Goal: Transaction & Acquisition: Subscribe to service/newsletter

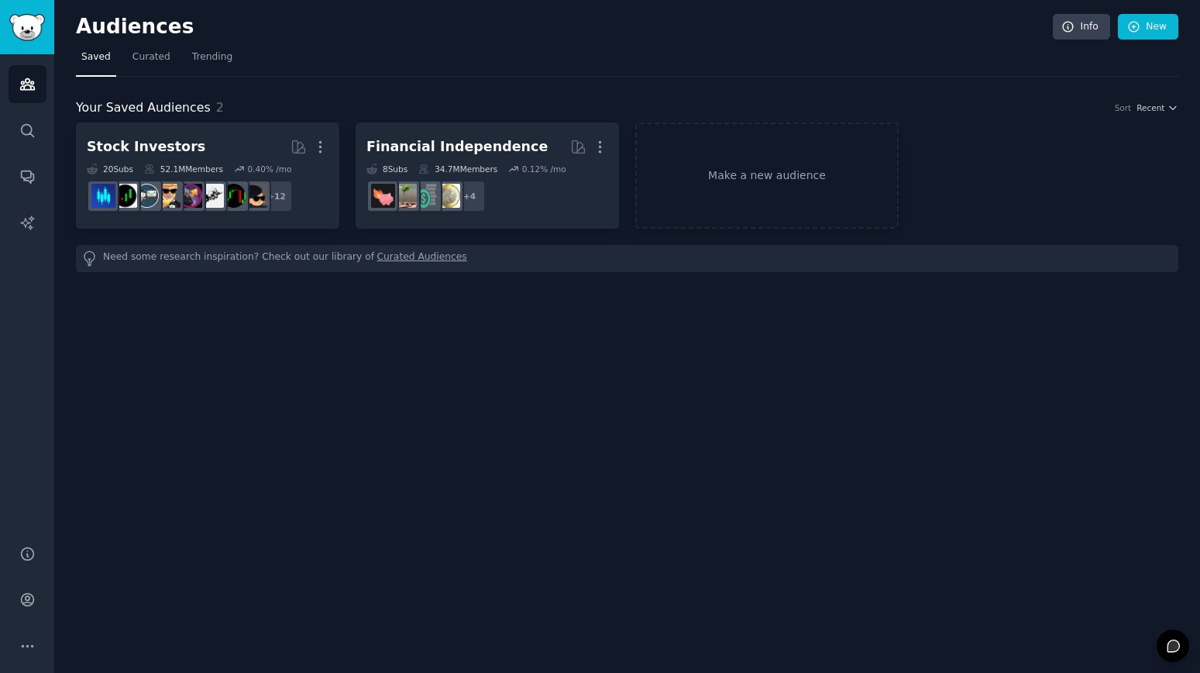
click at [399, 254] on link "Curated Audiences" at bounding box center [422, 258] width 90 height 16
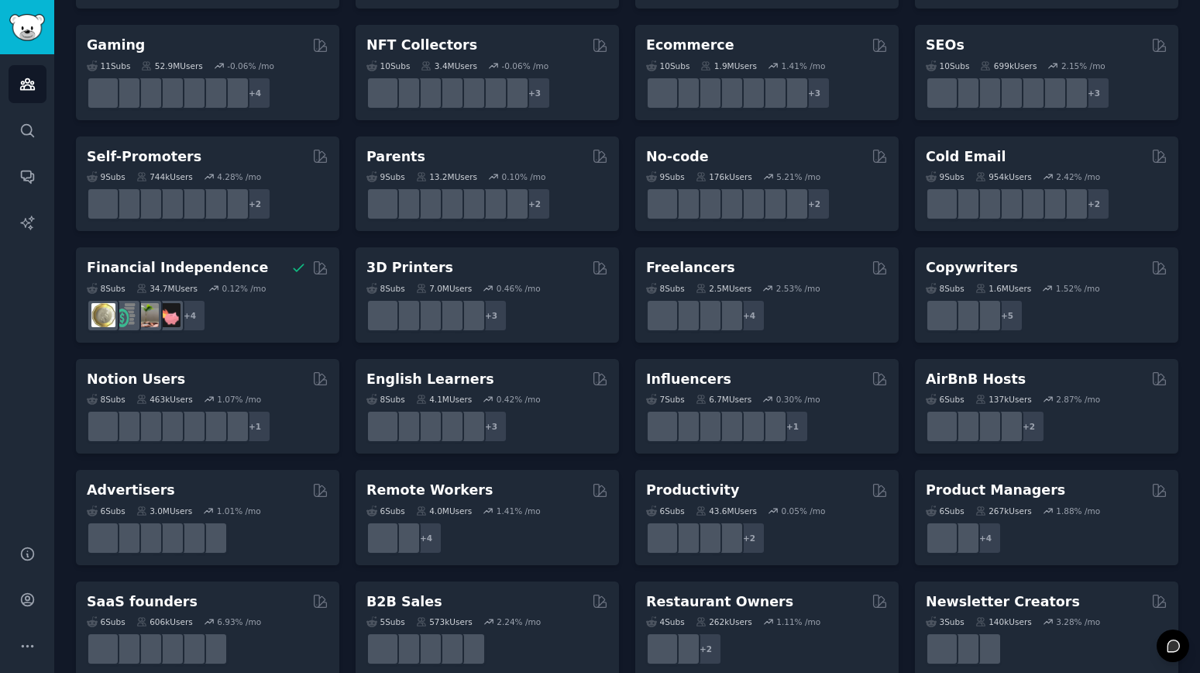
scroll to position [567, 0]
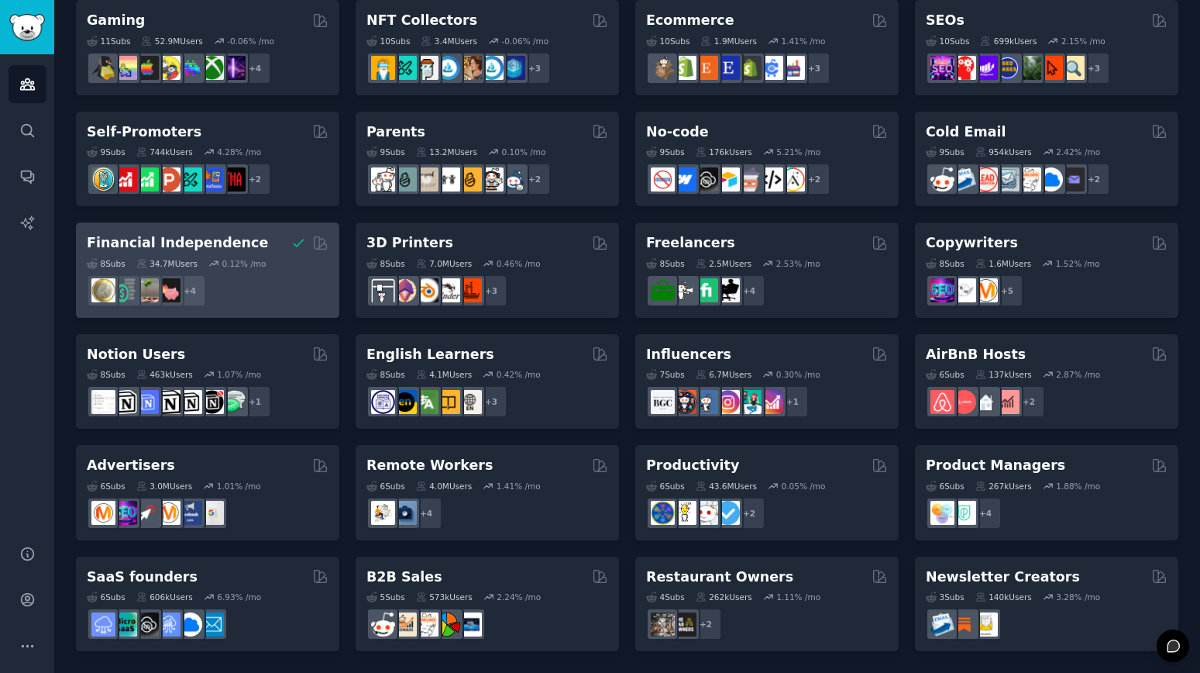
click at [261, 284] on div "+ 4" at bounding box center [208, 290] width 242 height 33
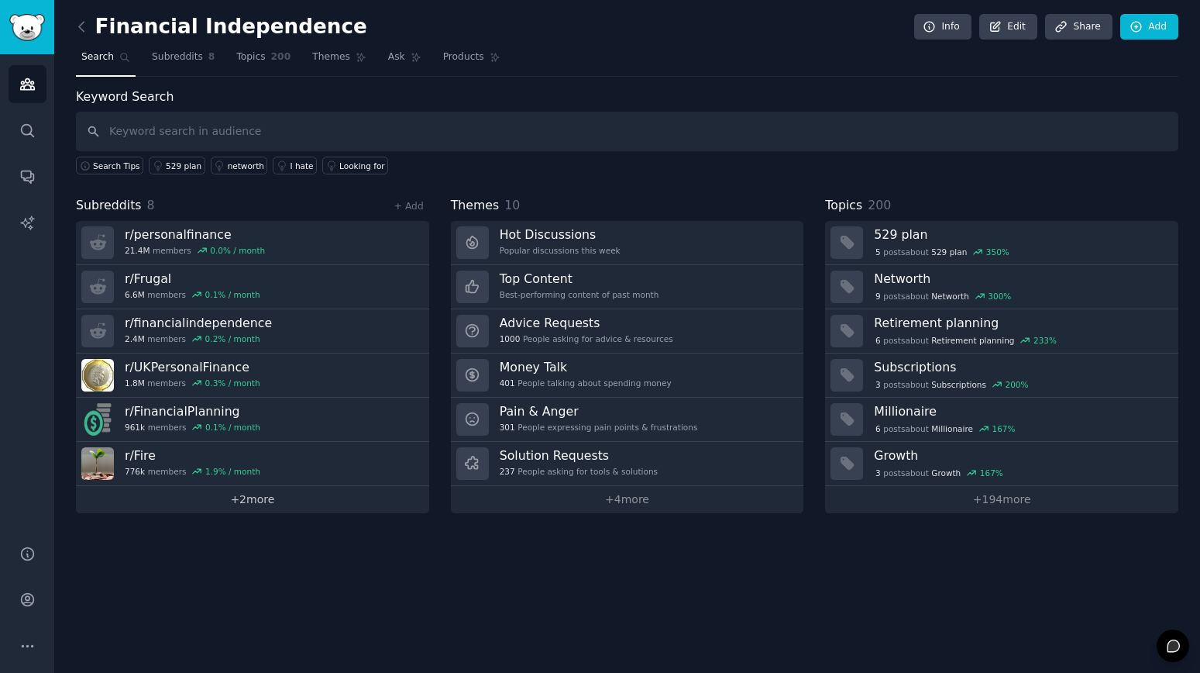
click at [269, 506] on link "+ 2 more" at bounding box center [252, 499] width 353 height 27
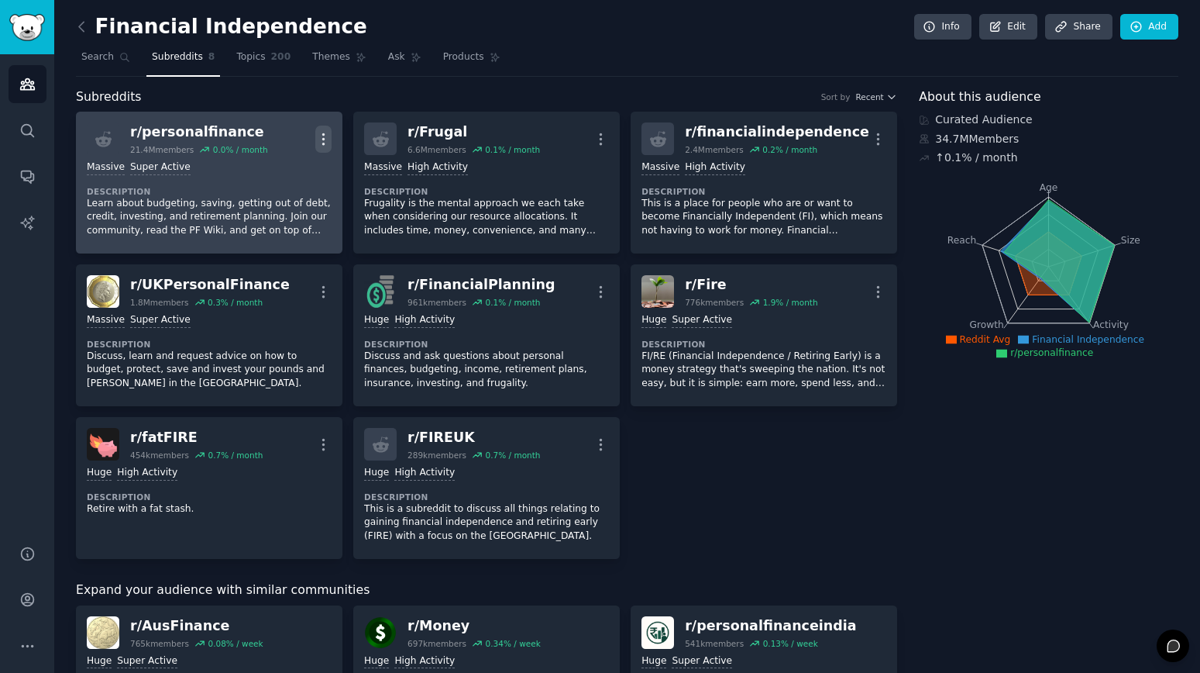
click at [326, 145] on icon "button" at bounding box center [323, 139] width 16 height 16
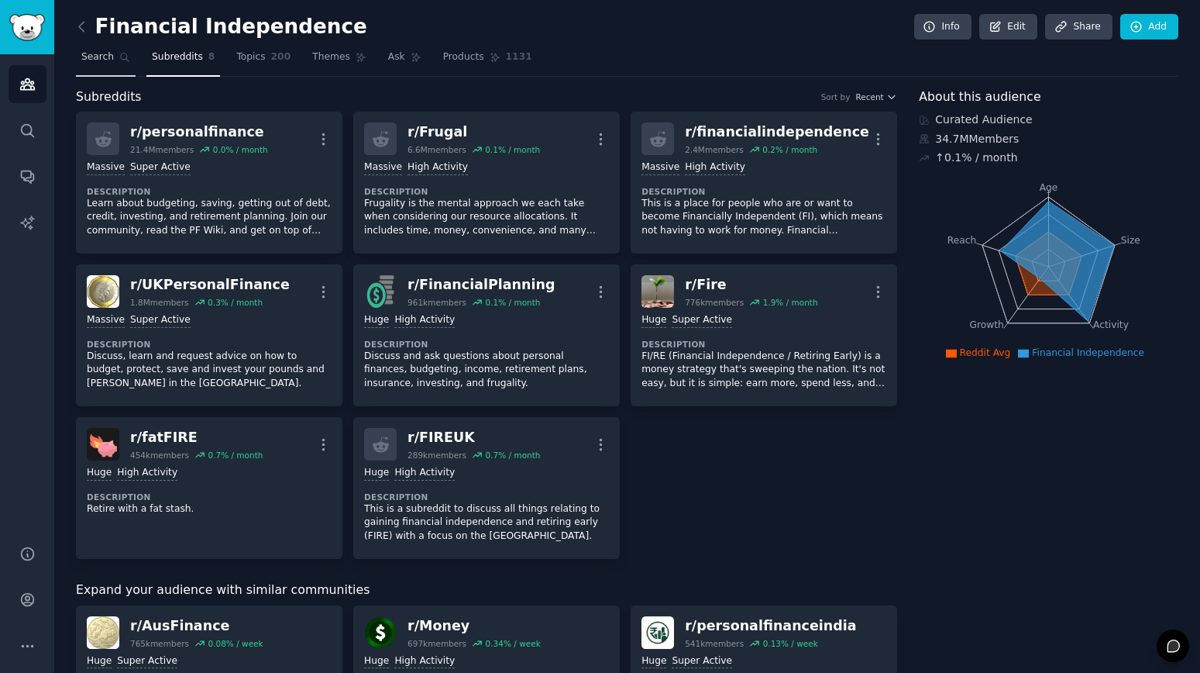
click at [91, 62] on span "Search" at bounding box center [97, 57] width 33 height 14
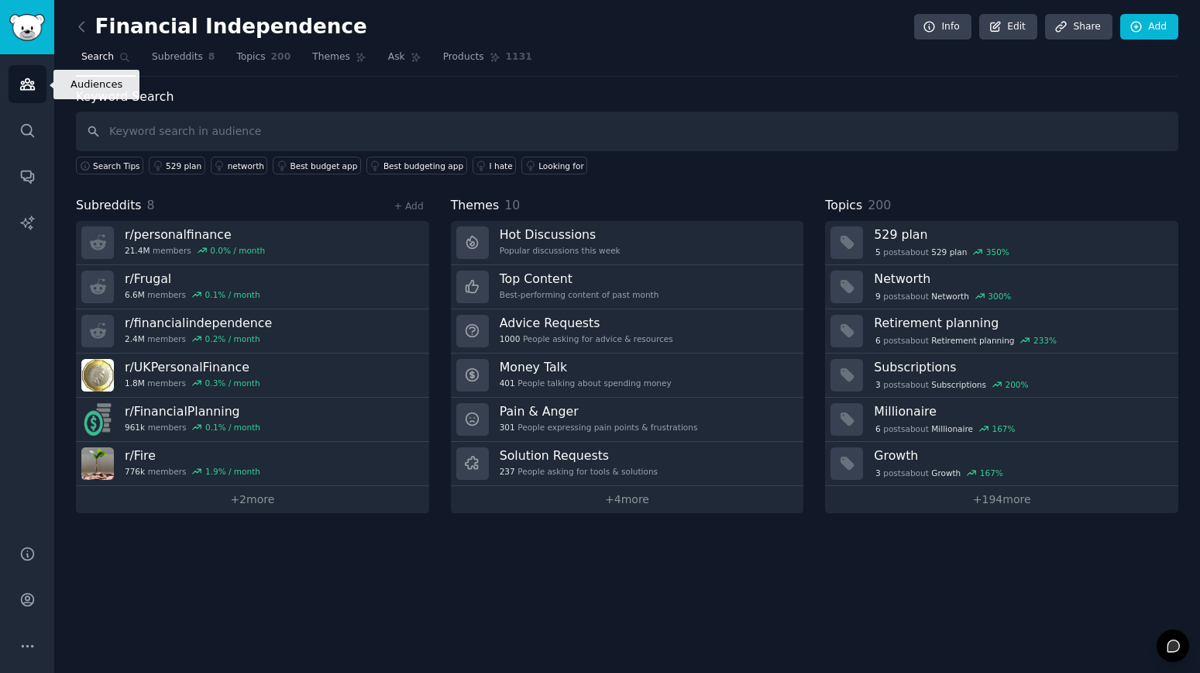
click at [32, 80] on icon "Sidebar" at bounding box center [27, 84] width 16 height 16
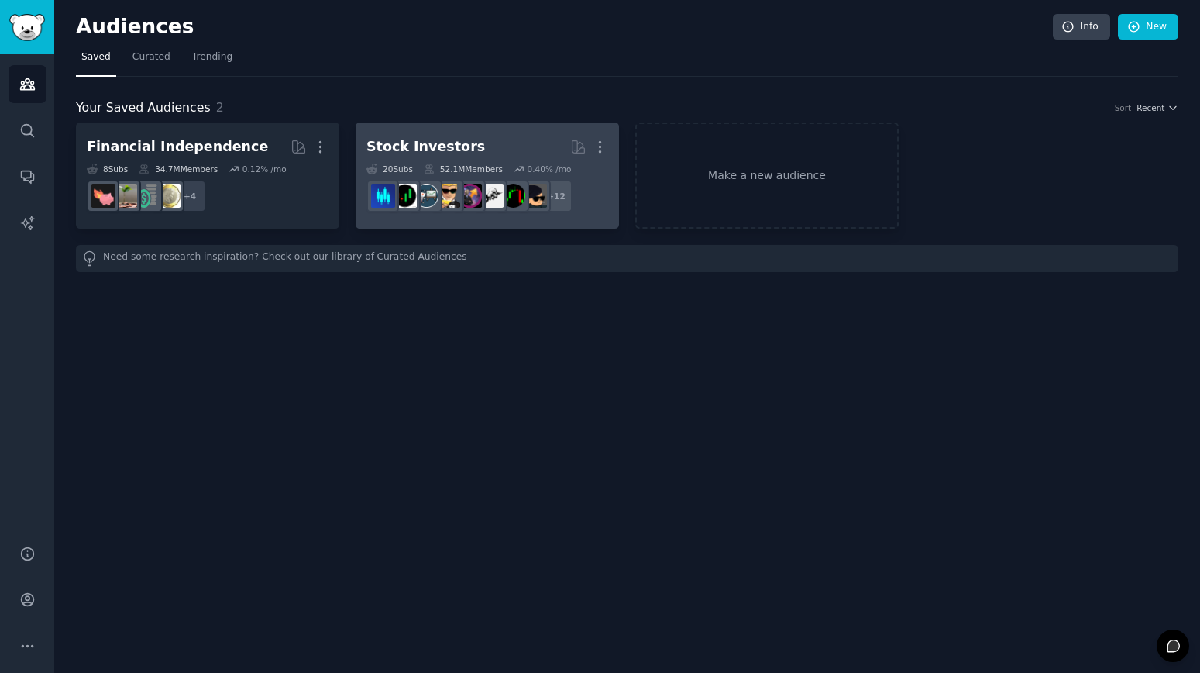
click at [467, 134] on h2 "Stock Investors More" at bounding box center [487, 146] width 242 height 27
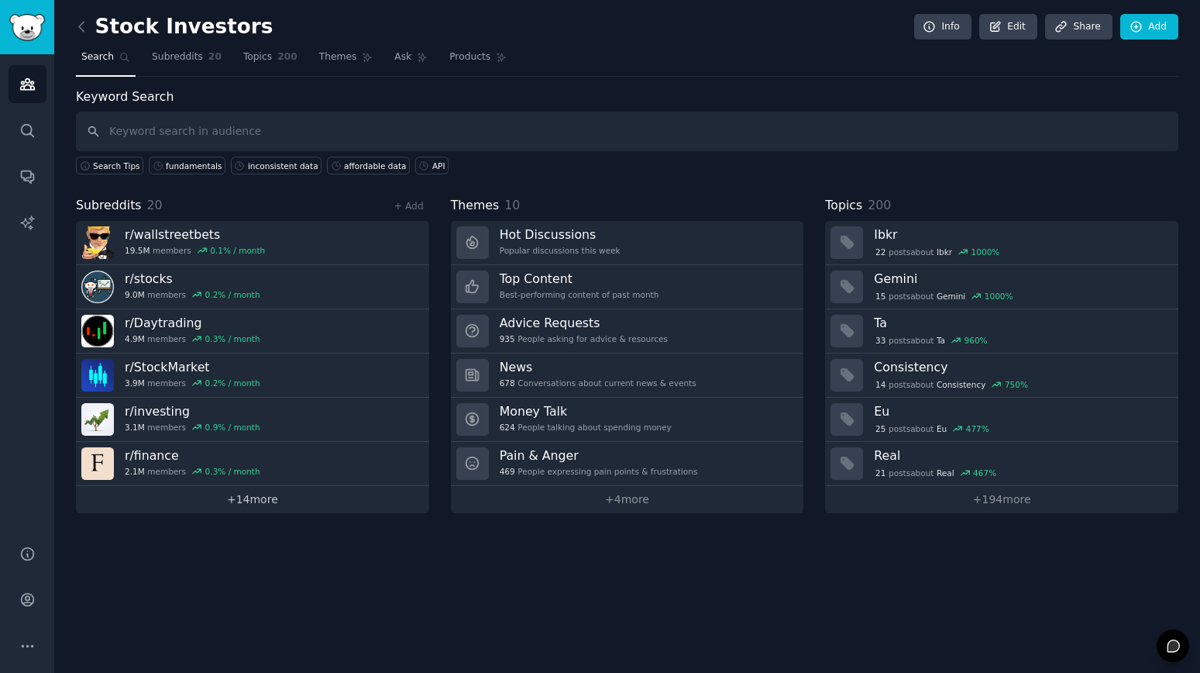
click at [308, 504] on link "+ 14 more" at bounding box center [252, 499] width 353 height 27
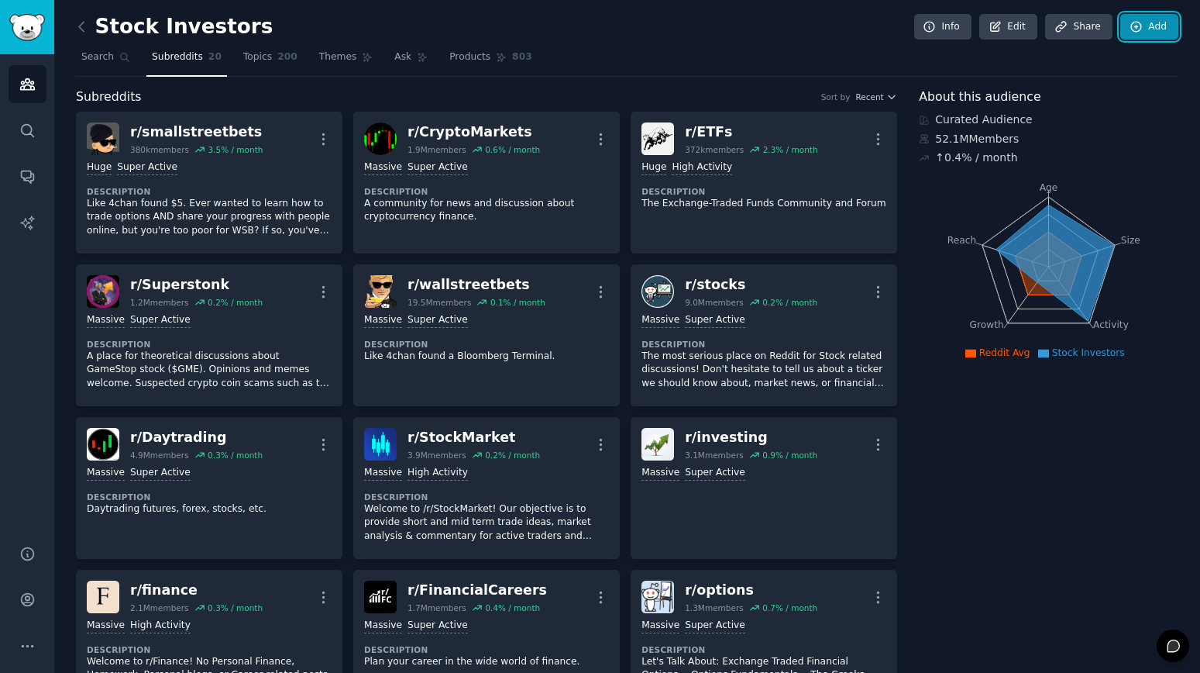
click at [1141, 33] on link "Add" at bounding box center [1149, 27] width 58 height 26
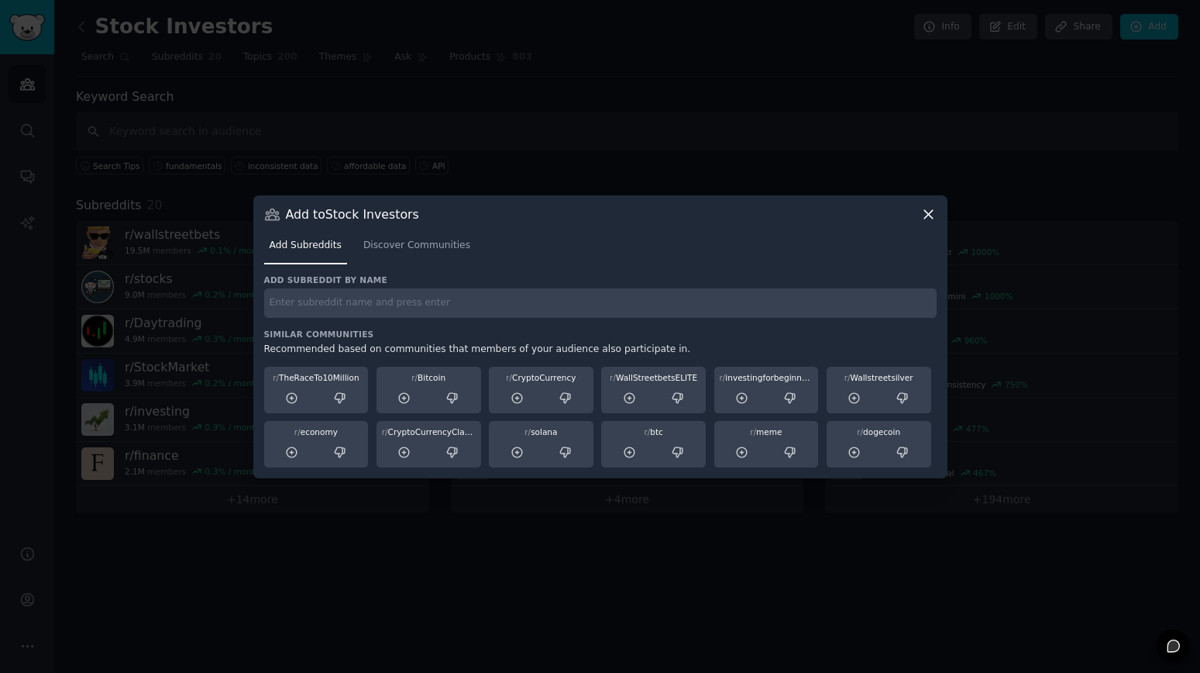
click at [701, 298] on input "text" at bounding box center [600, 303] width 673 height 30
type input "fintech"
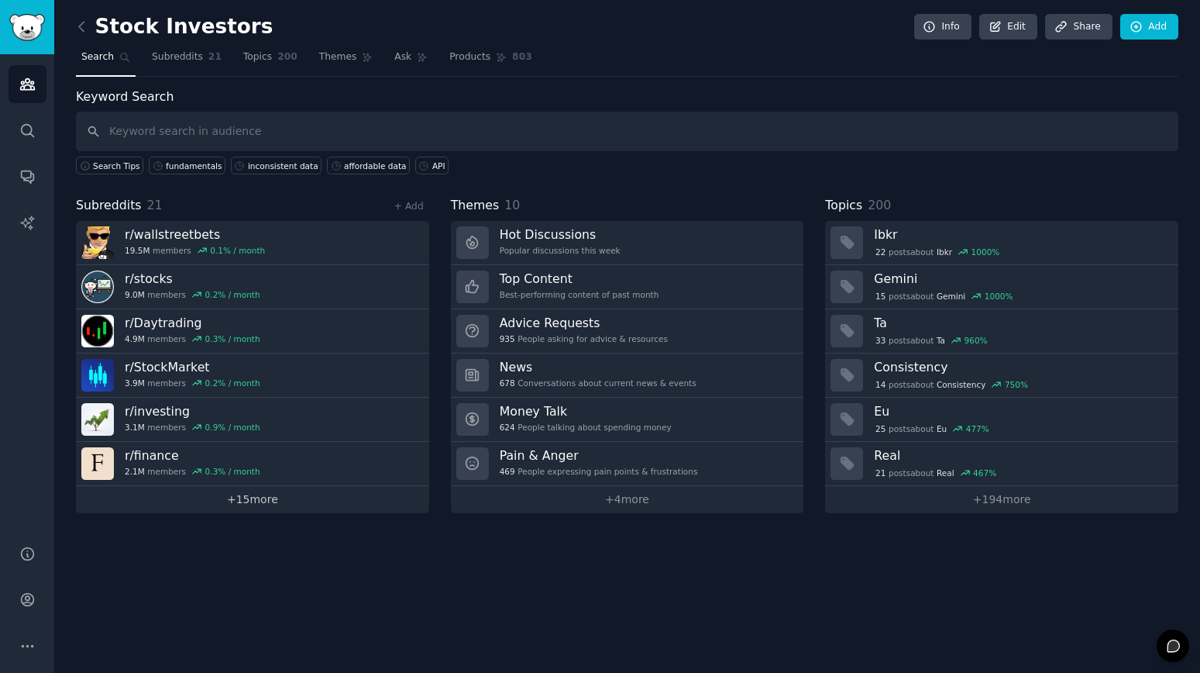
click at [253, 504] on link "+ 15 more" at bounding box center [252, 499] width 353 height 27
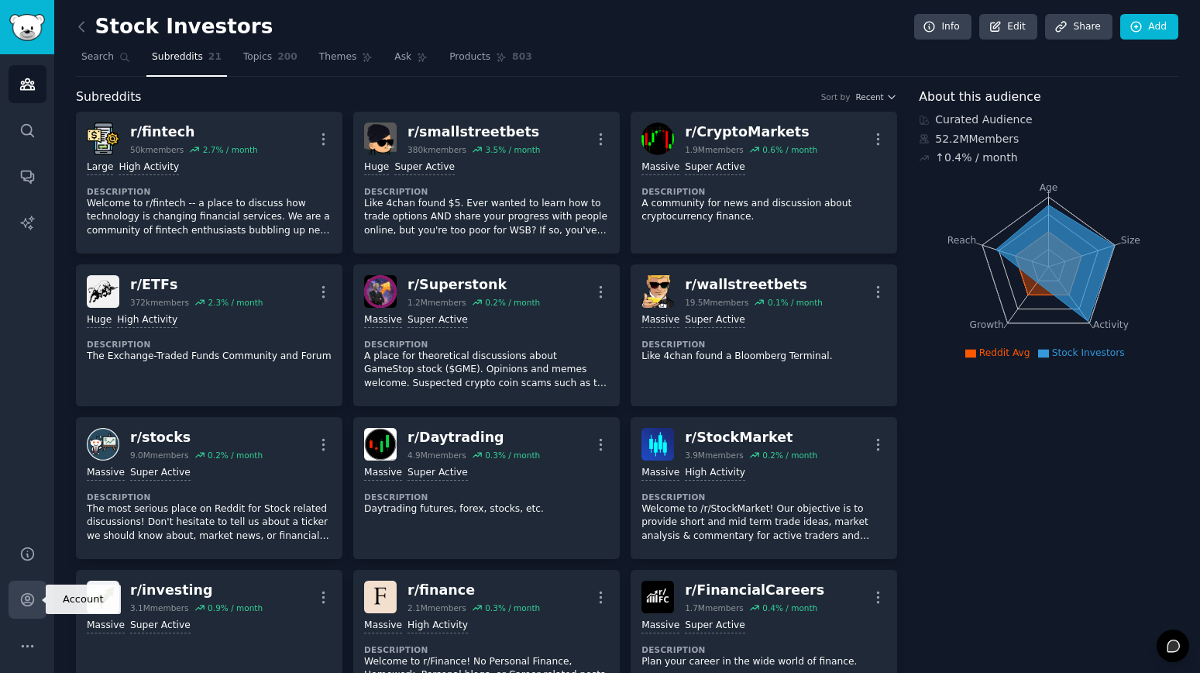
click at [29, 607] on link "Account" at bounding box center [28, 599] width 38 height 38
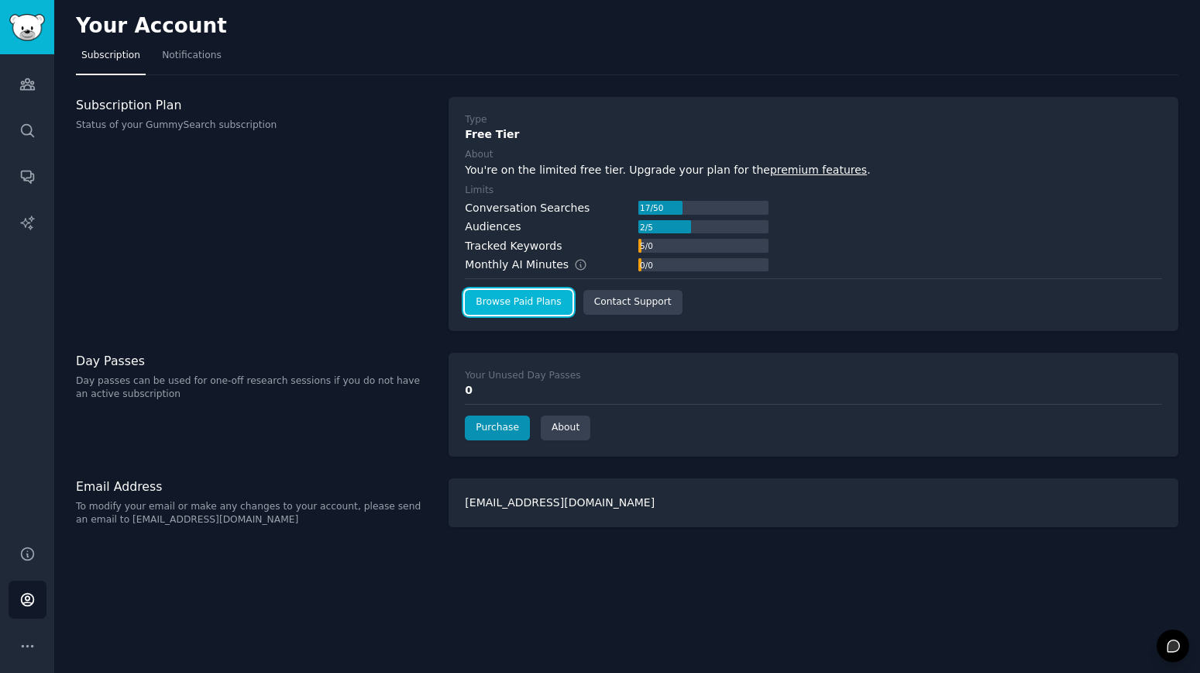
click at [525, 308] on link "Browse Paid Plans" at bounding box center [518, 302] width 107 height 25
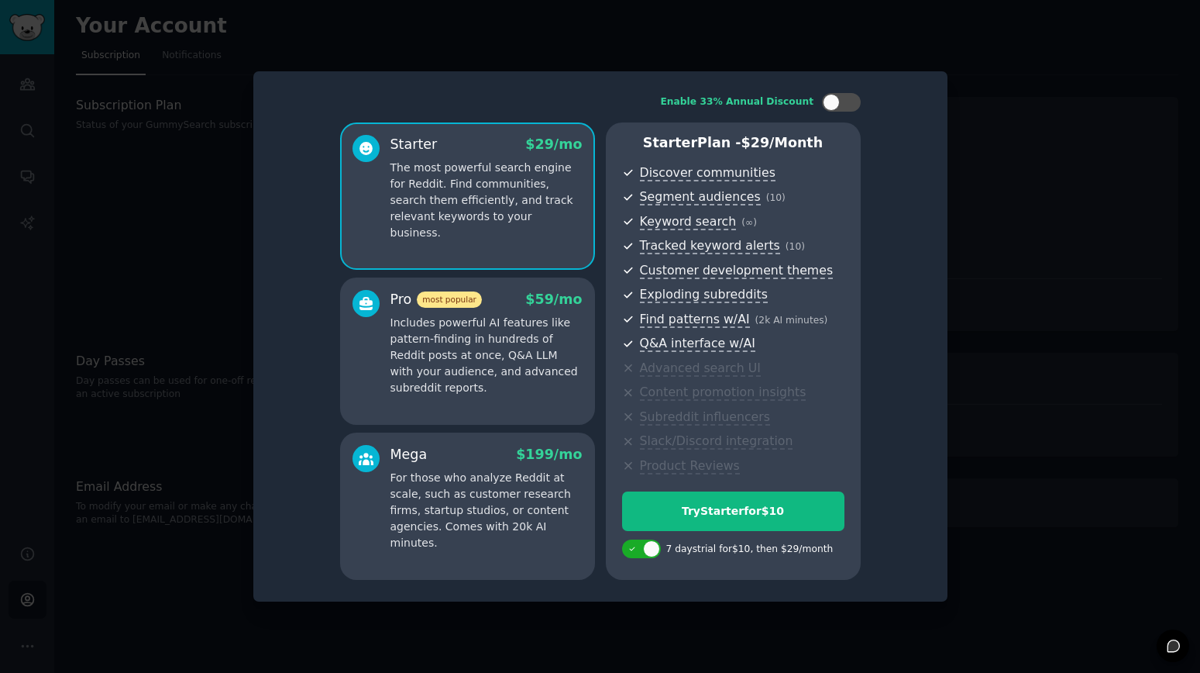
click at [553, 368] on p "Includes powerful AI features like pattern-finding in hundreds of Reddit posts …" at bounding box center [487, 355] width 192 height 81
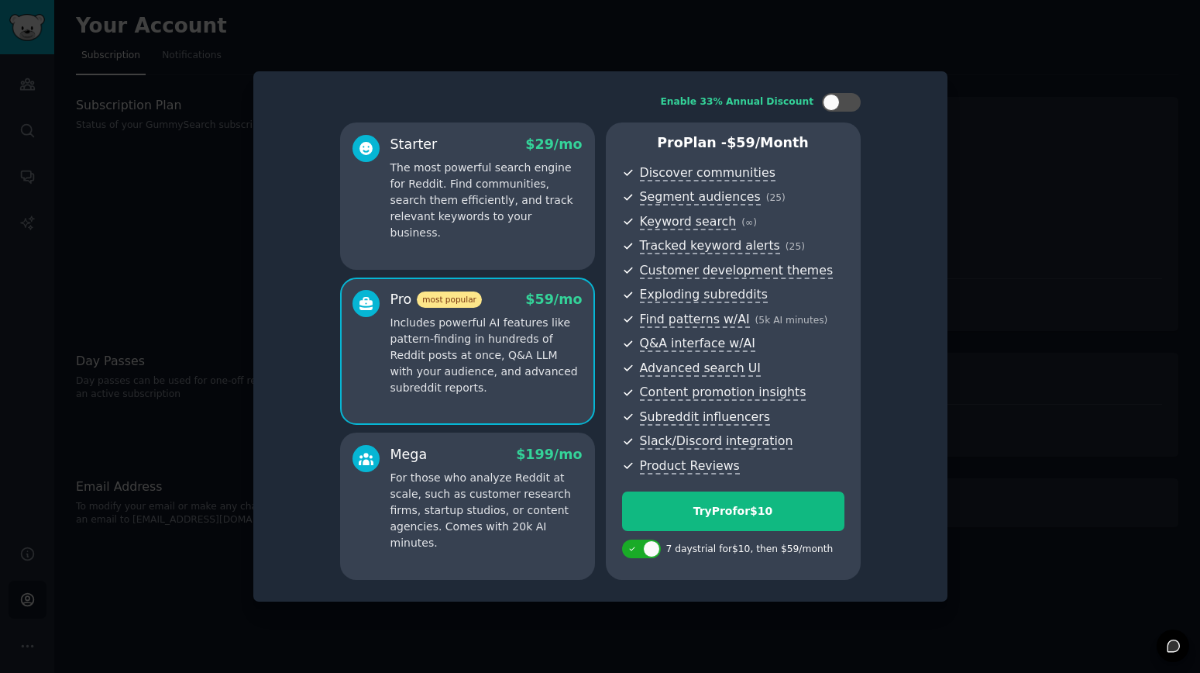
click at [544, 232] on div "Starter $ 29 /mo The most powerful search engine for Reddit. Find communities, …" at bounding box center [467, 195] width 255 height 147
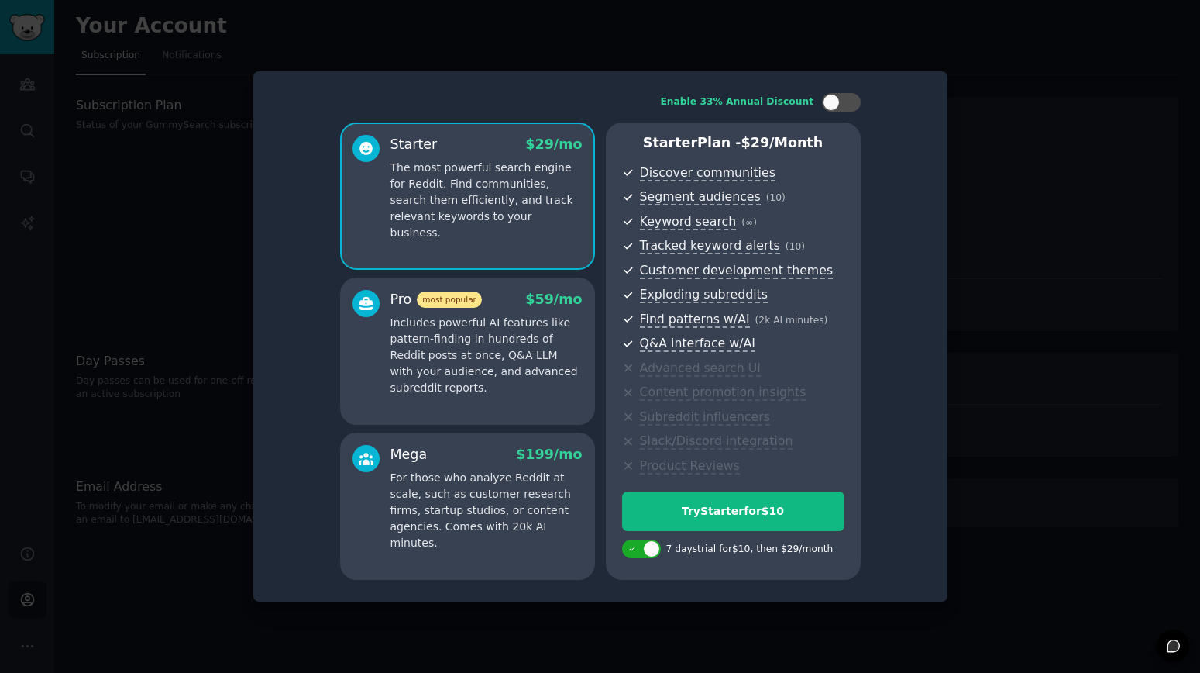
click at [483, 499] on p "For those who analyze Reddit at scale, such as customer research firms, startup…" at bounding box center [487, 510] width 192 height 81
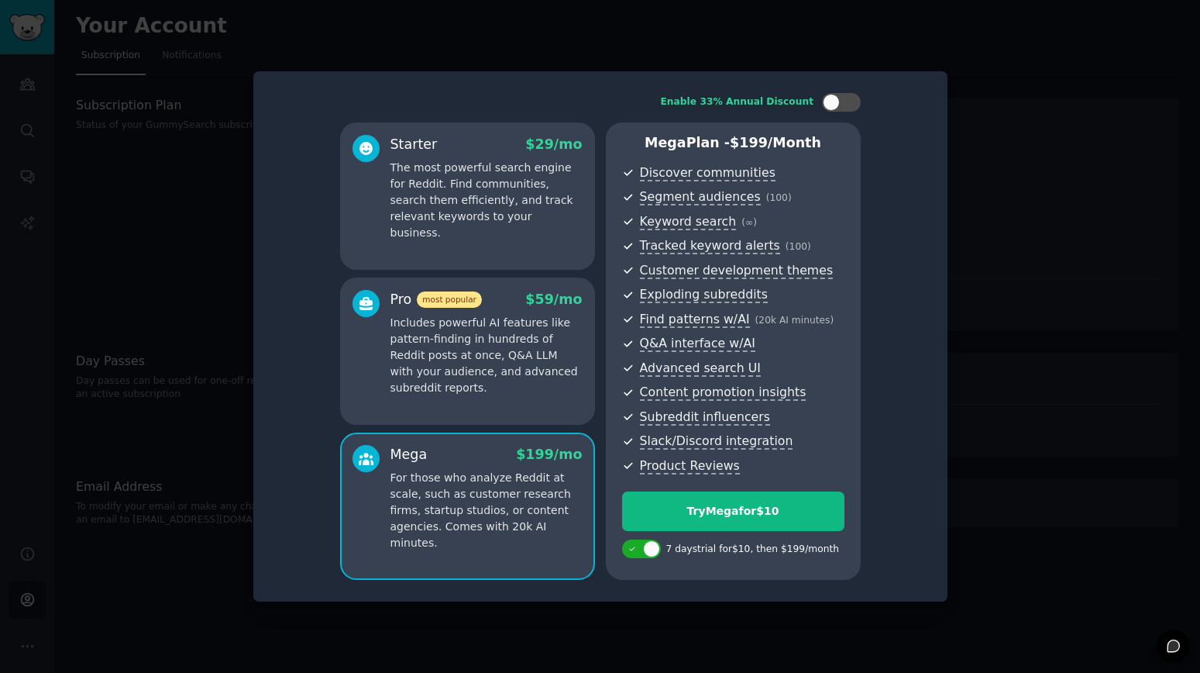
click at [479, 387] on p "Includes powerful AI features like pattern-finding in hundreds of Reddit posts …" at bounding box center [487, 355] width 192 height 81
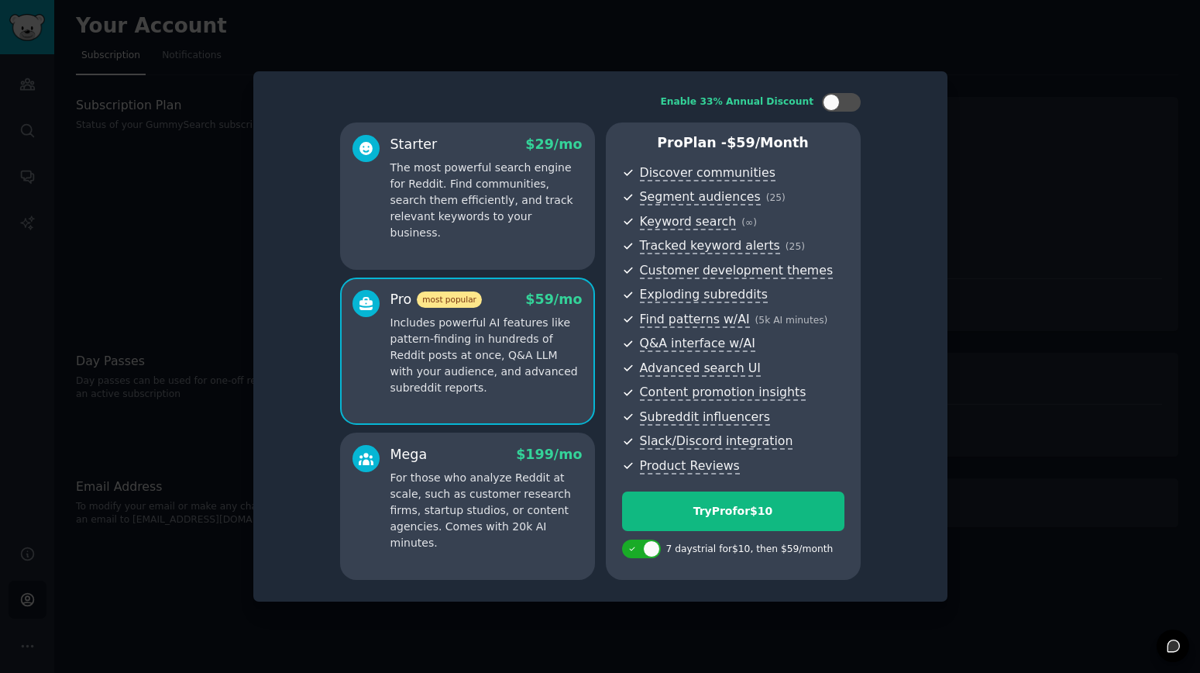
click at [490, 214] on p "The most powerful search engine for Reddit. Find communities, search them effic…" at bounding box center [487, 200] width 192 height 81
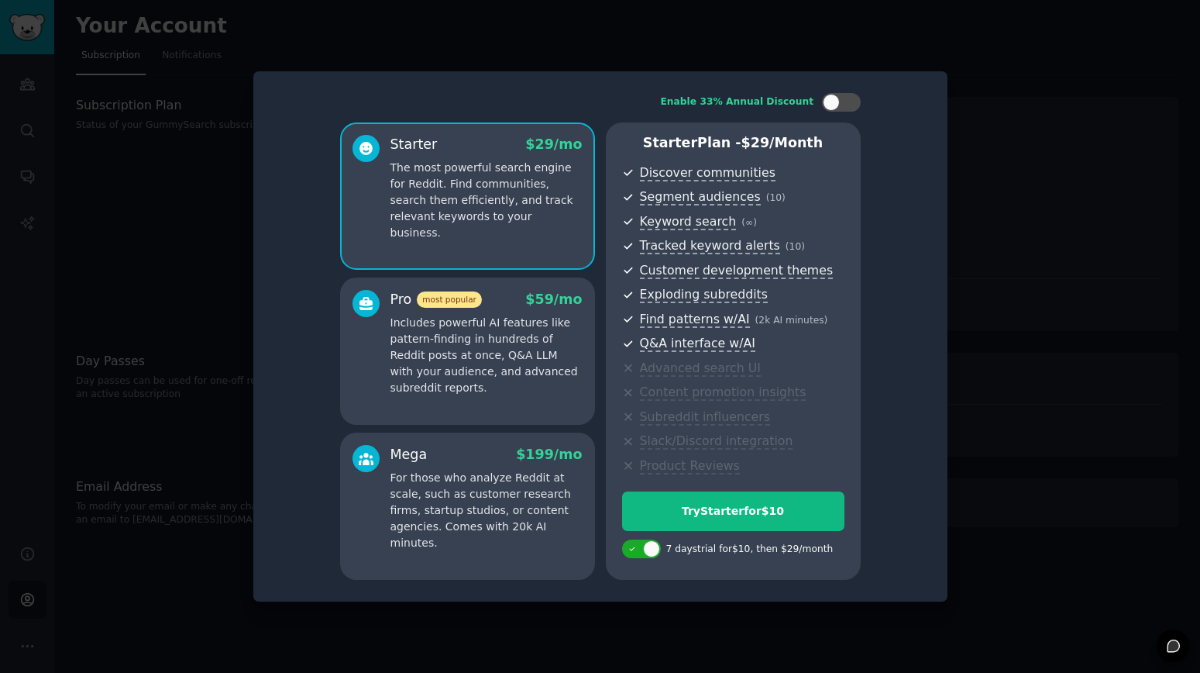
click at [471, 322] on p "Includes powerful AI features like pattern-finding in hundreds of Reddit posts …" at bounding box center [487, 355] width 192 height 81
